Goal: Information Seeking & Learning: Learn about a topic

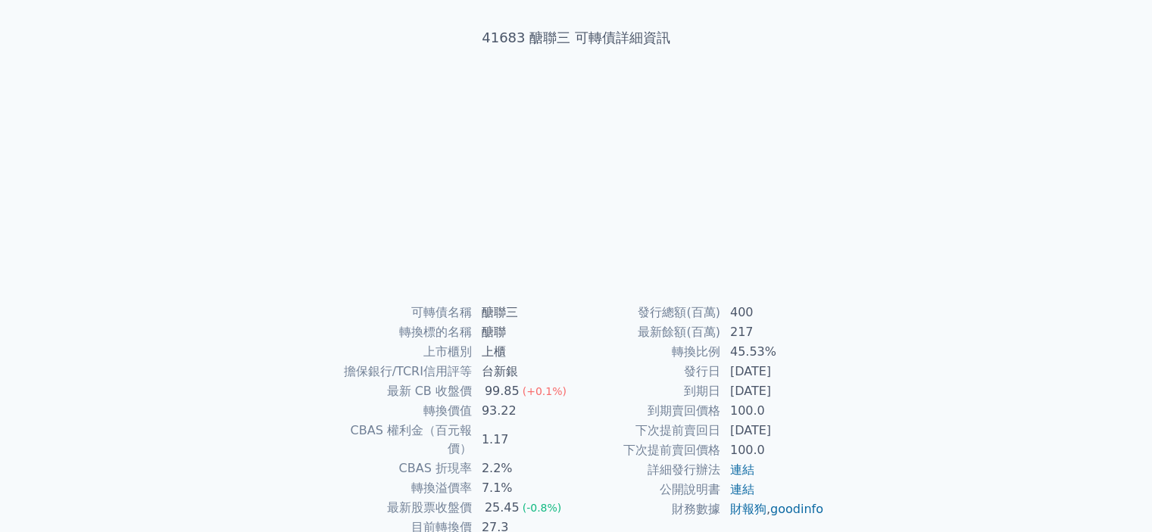
scroll to position [151, 0]
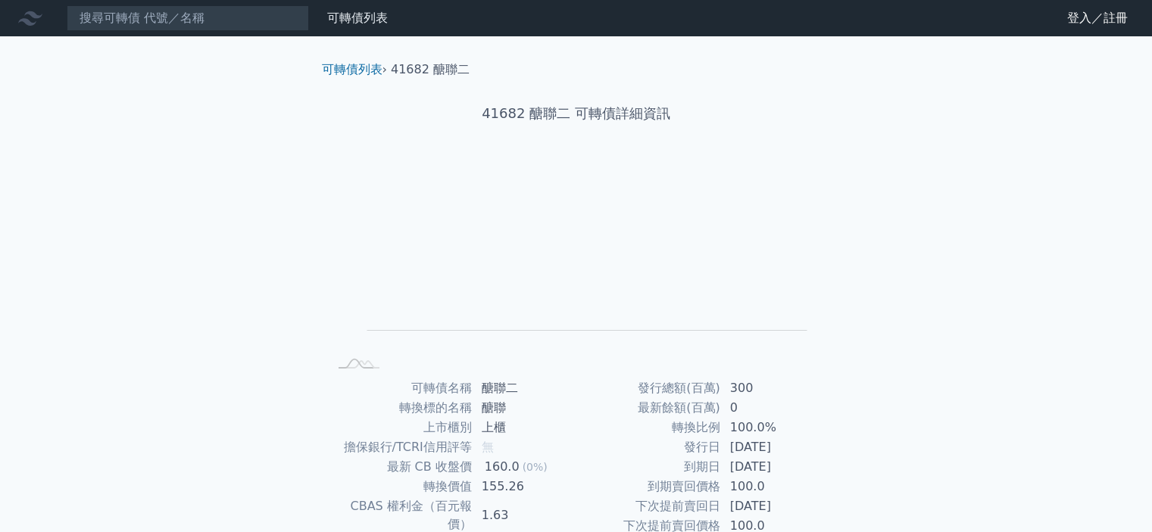
scroll to position [169, 0]
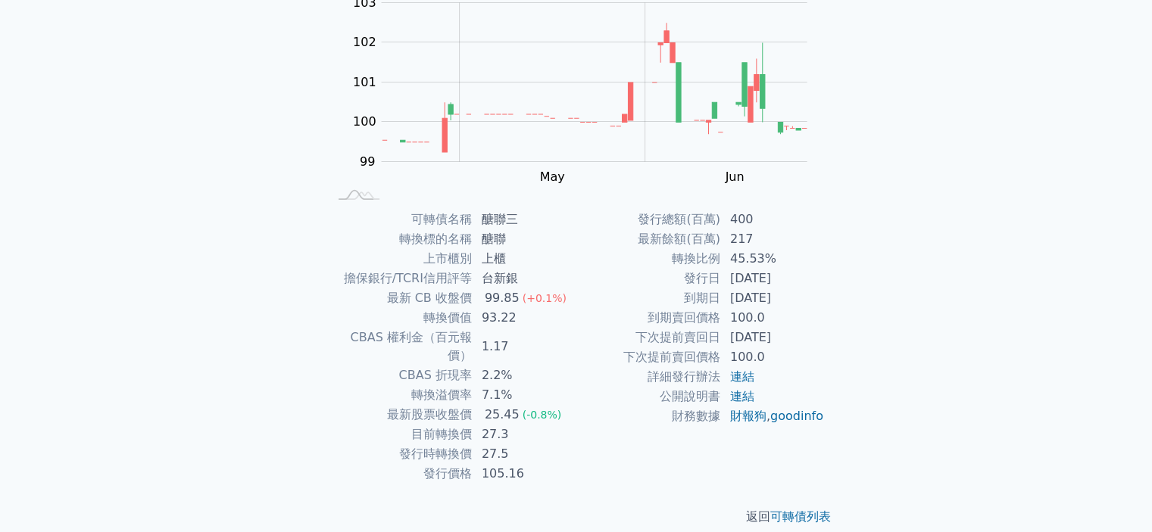
scroll to position [169, 0]
